Goal: Information Seeking & Learning: Learn about a topic

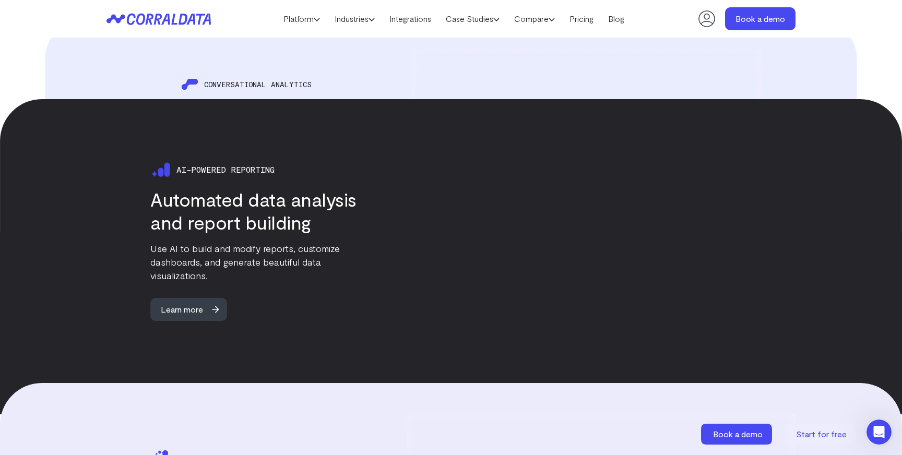
scroll to position [1484, 0]
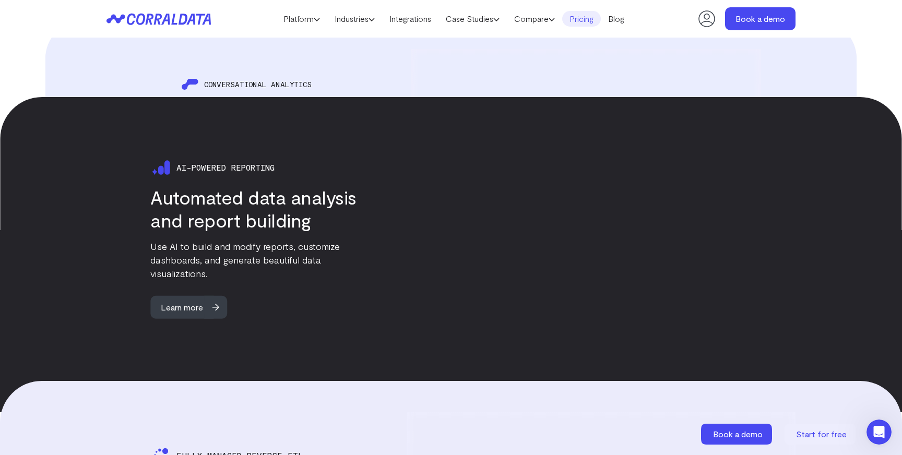
click at [591, 20] on link "Pricing" at bounding box center [581, 19] width 39 height 16
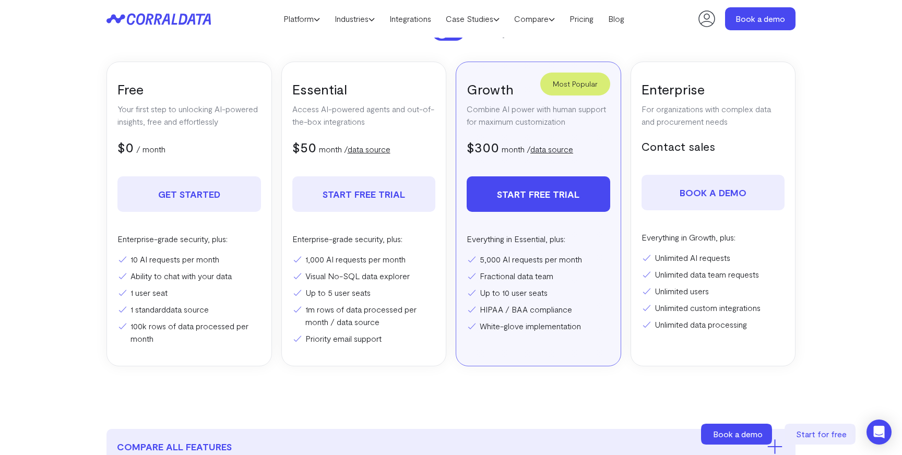
scroll to position [186, 0]
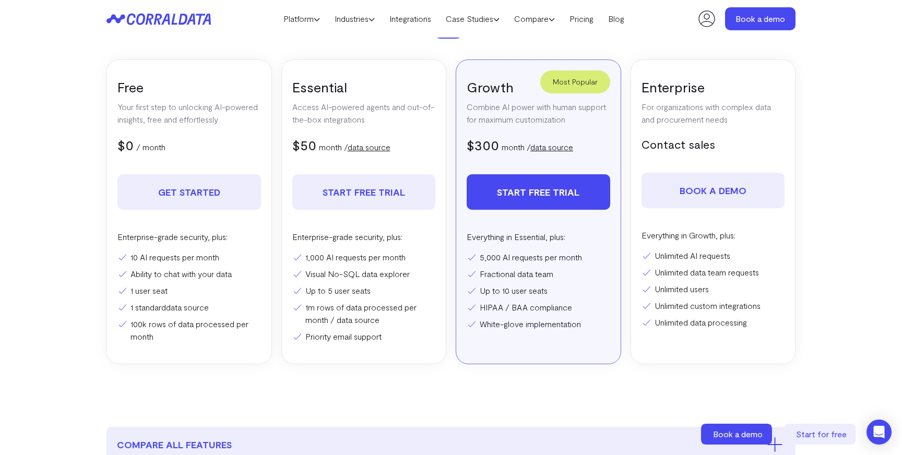
click at [385, 148] on link "data source" at bounding box center [369, 147] width 43 height 10
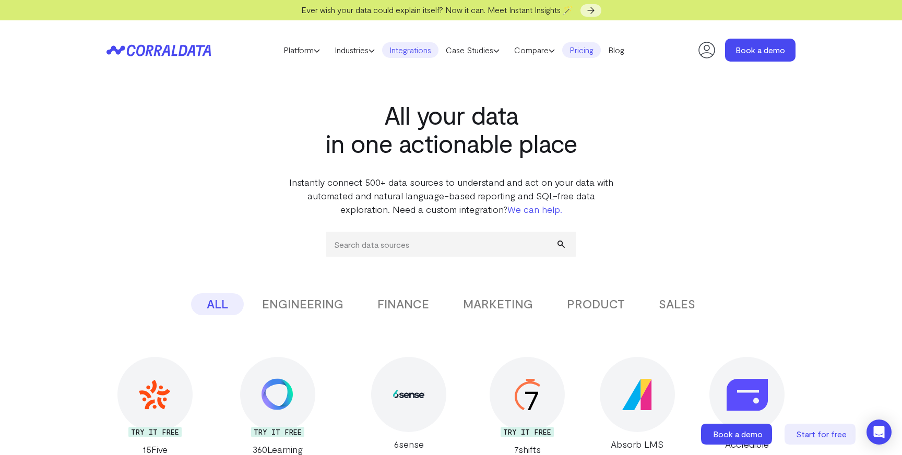
click at [594, 48] on link "Pricing" at bounding box center [581, 50] width 39 height 16
